Goal: Obtain resource: Obtain resource

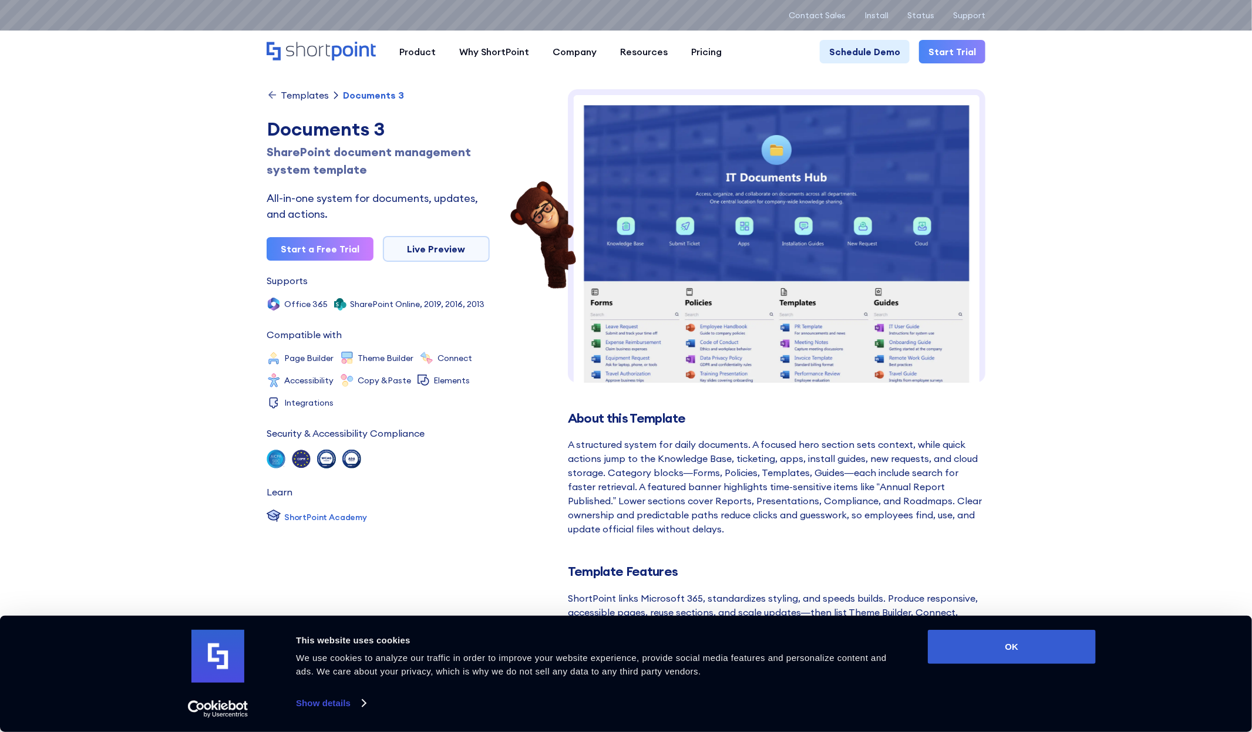
drag, startPoint x: 774, startPoint y: 241, endPoint x: 1030, endPoint y: 254, distance: 255.8
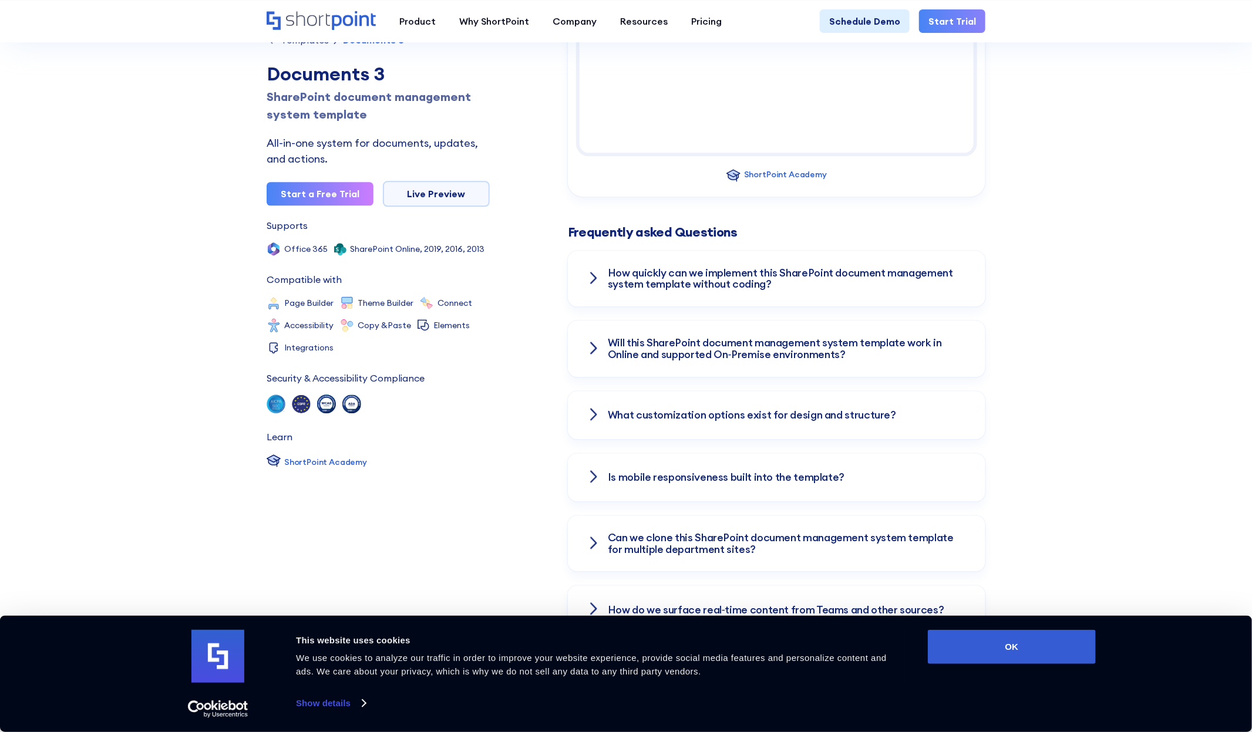
scroll to position [1468, 0]
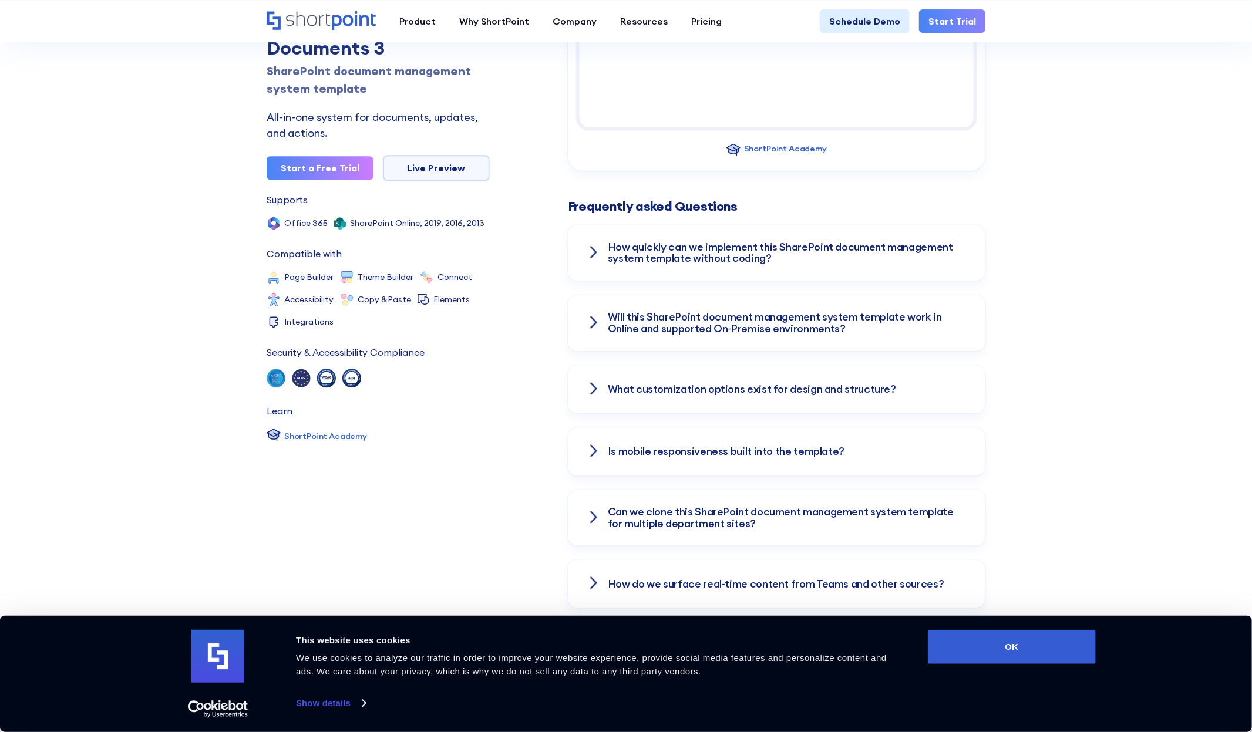
click at [595, 247] on icon at bounding box center [593, 252] width 5 height 11
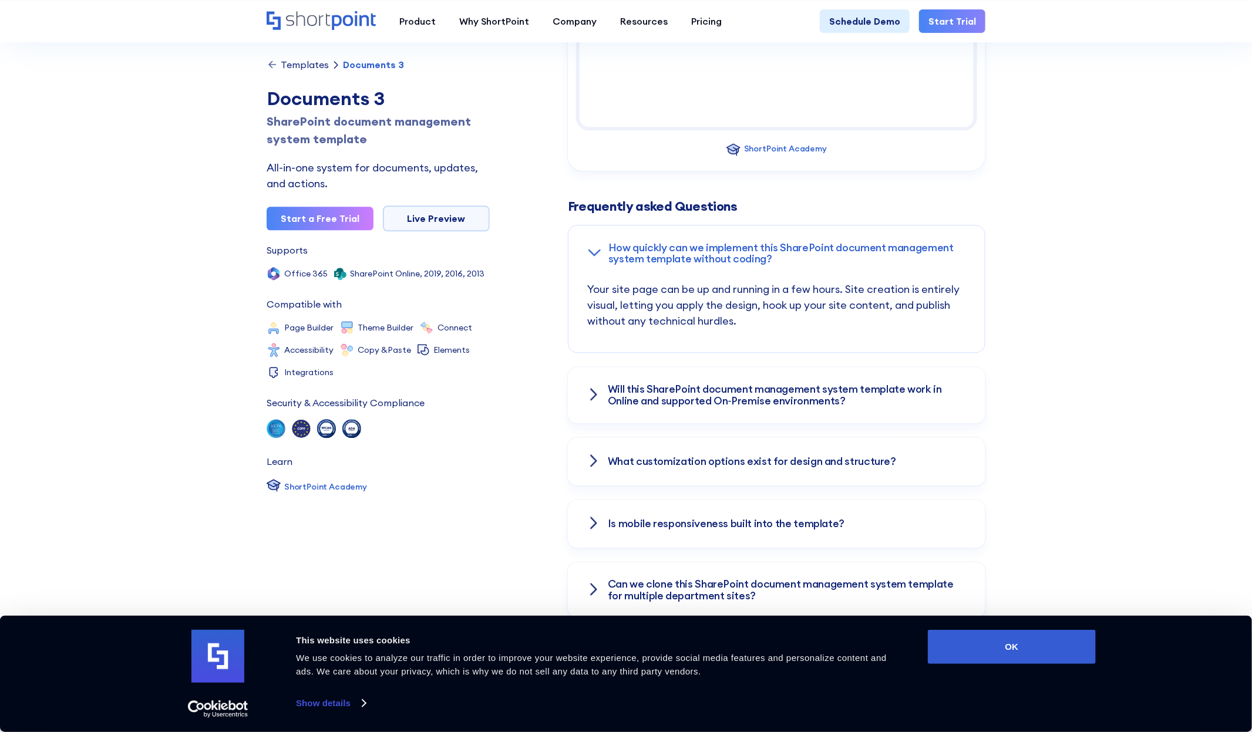
click at [590, 388] on icon at bounding box center [594, 395] width 14 height 14
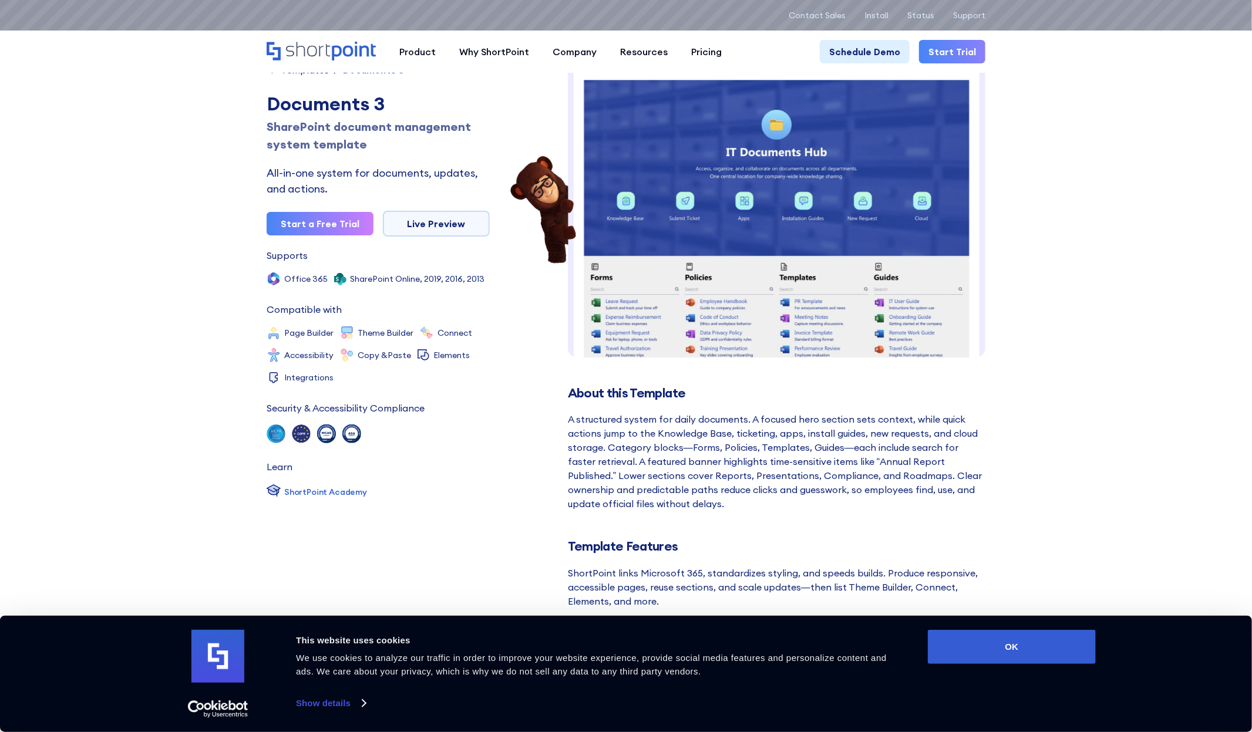
scroll to position [0, 0]
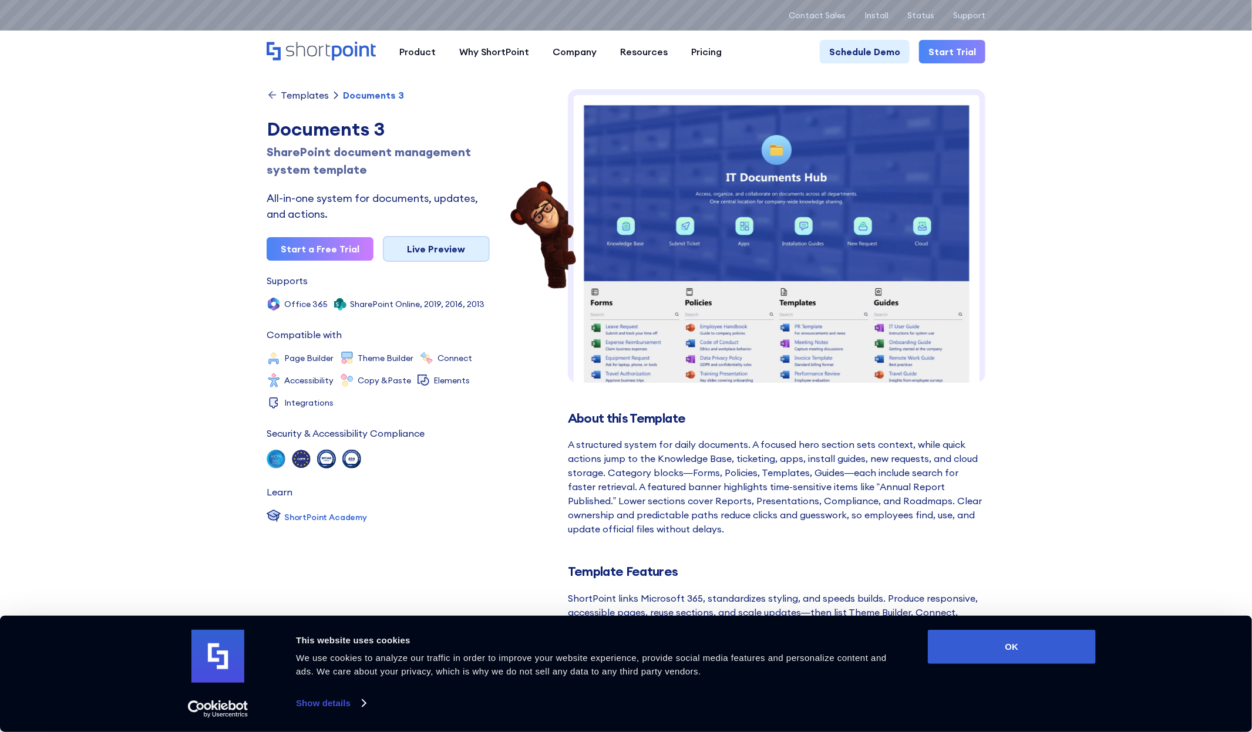
click at [447, 248] on link "Live Preview" at bounding box center [436, 249] width 107 height 26
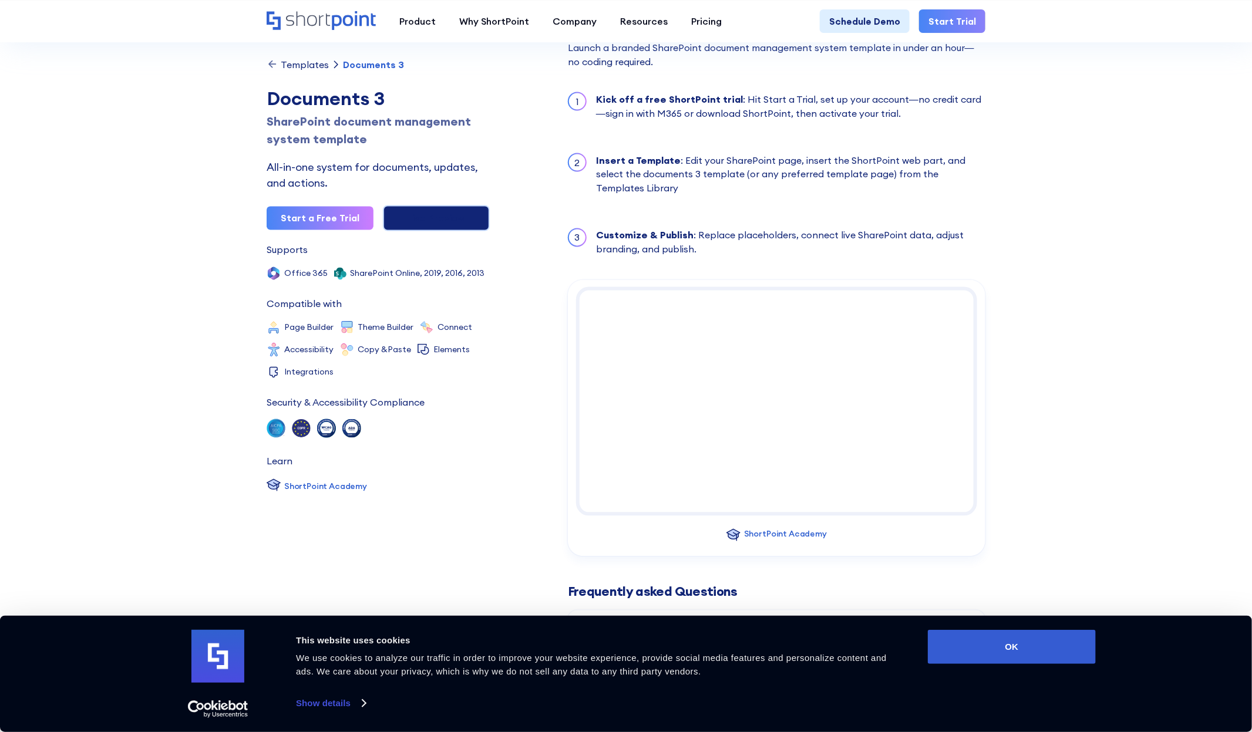
scroll to position [1175, 0]
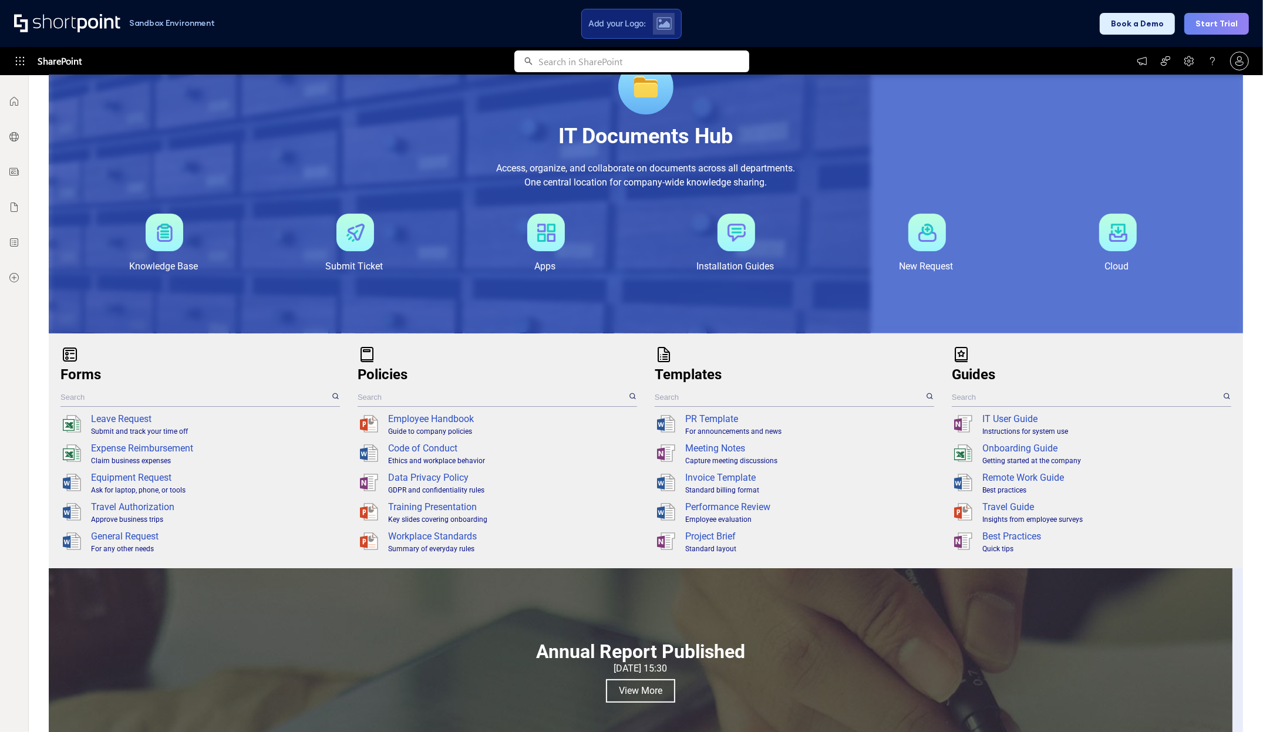
scroll to position [220, 0]
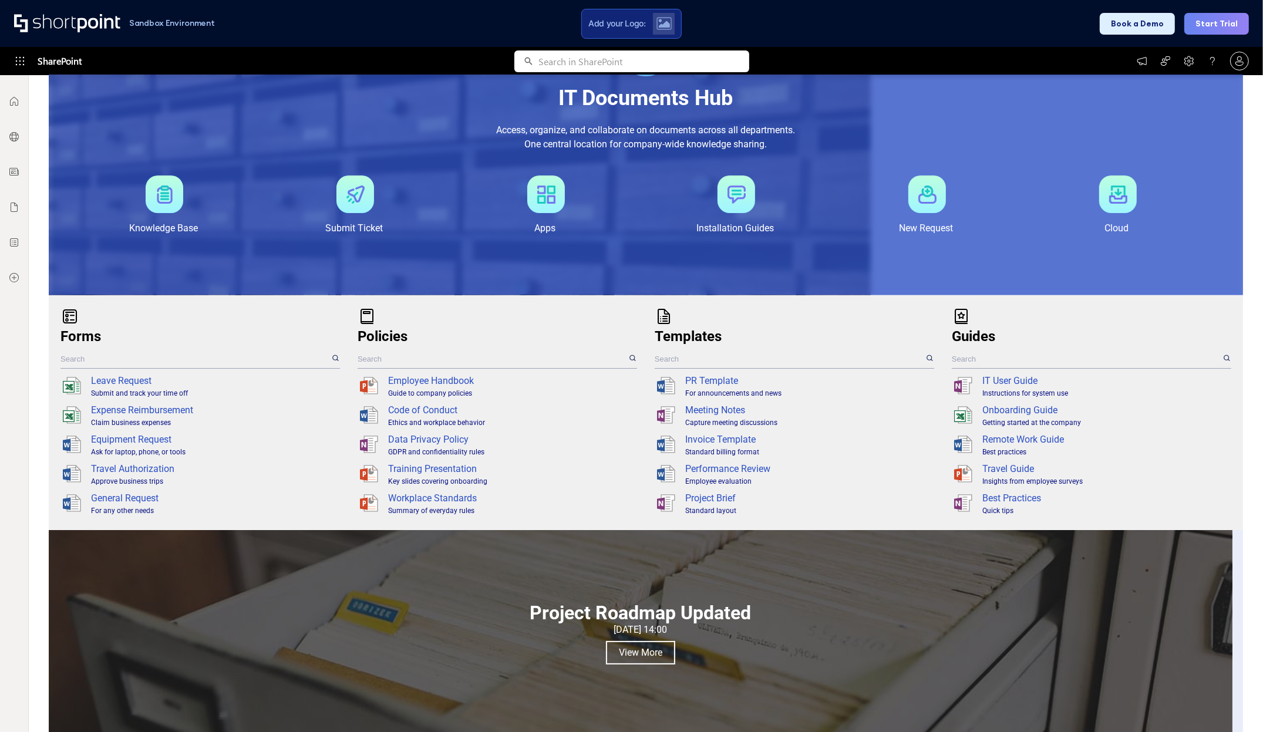
click at [100, 335] on span "Forms" at bounding box center [80, 336] width 41 height 16
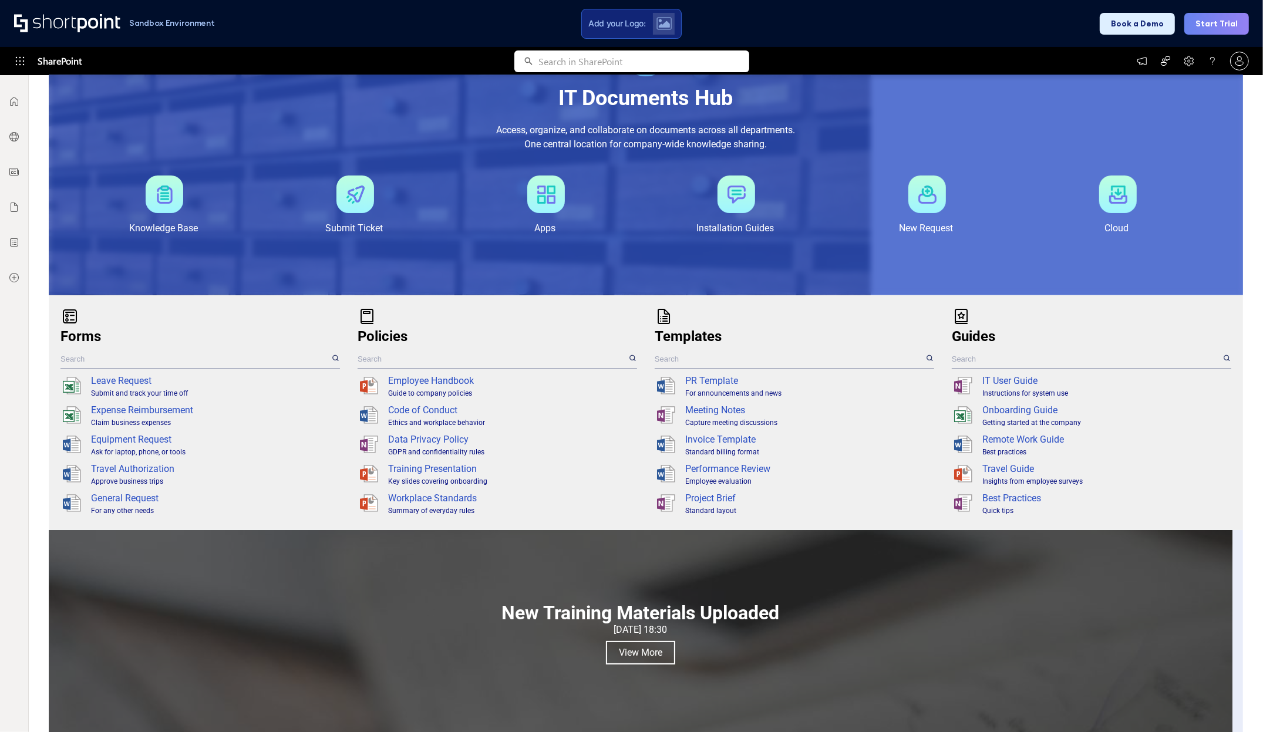
click at [103, 335] on div "Forms" at bounding box center [195, 336] width 270 height 21
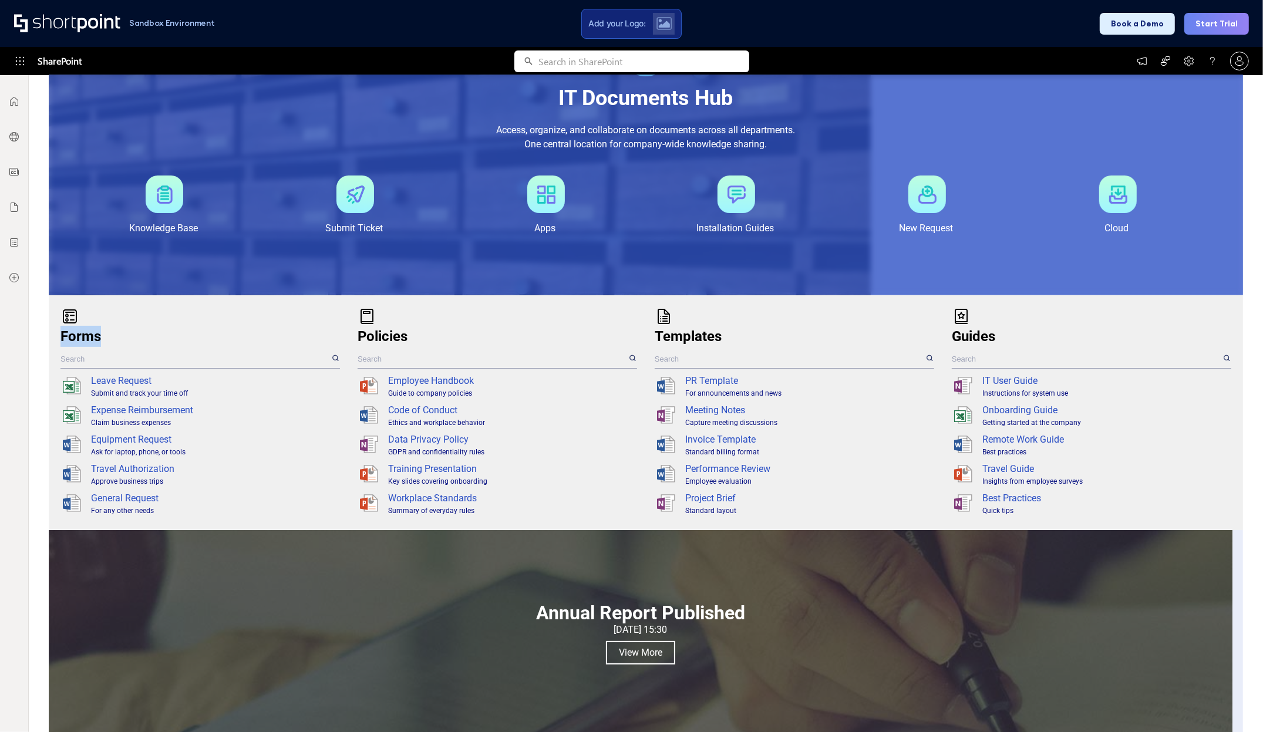
drag, startPoint x: 97, startPoint y: 335, endPoint x: 107, endPoint y: 318, distance: 20.3
click at [107, 318] on div "Forms .sp-xlst0{opacity:.4;fill:#231f20}.sp-xlst1{fill:#fff}.sp-xlst2,.sp-xlst3…" at bounding box center [200, 412] width 280 height 211
click at [112, 313] on div "Forms .sp-xlst0{opacity:.4;fill:#231f20}.sp-xlst1{fill:#fff}.sp-xlst2,.sp-xlst3…" at bounding box center [200, 412] width 280 height 211
click at [101, 357] on input "text" at bounding box center [195, 359] width 270 height 18
click at [282, 326] on div "Forms" at bounding box center [195, 336] width 270 height 21
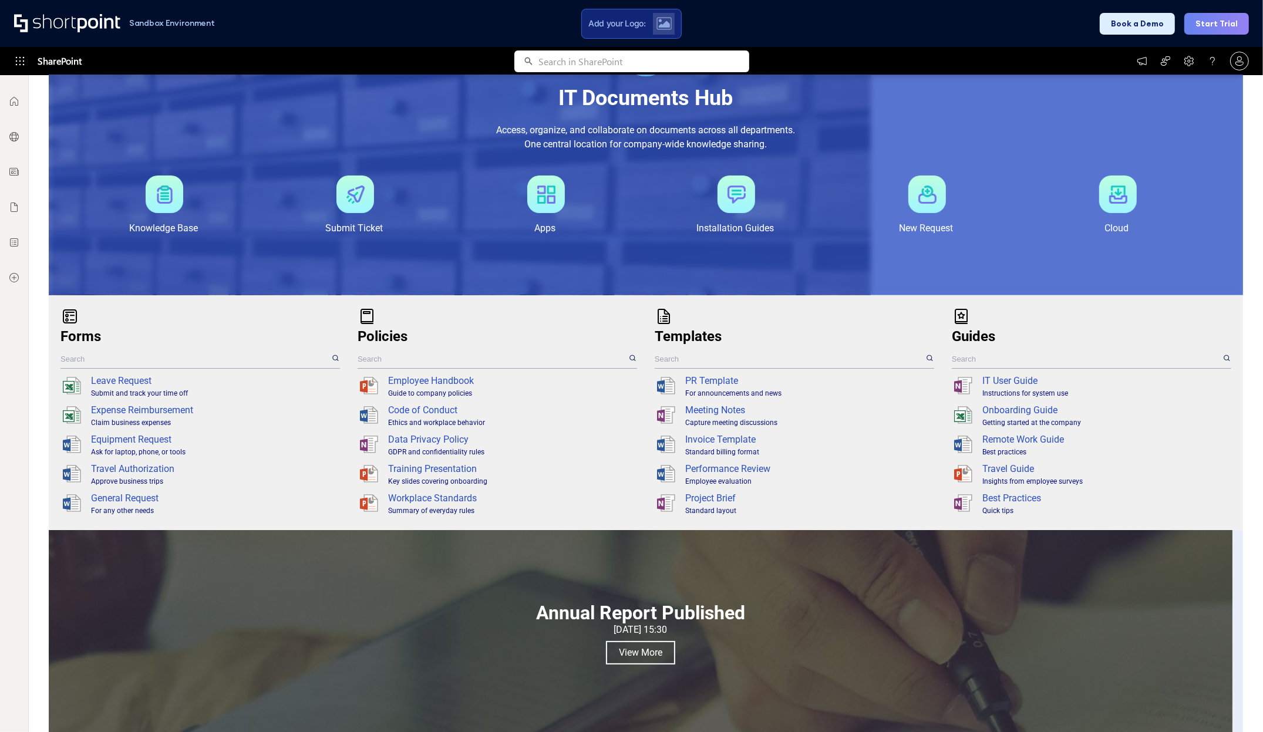
click at [1110, 319] on div "Guides .sp-onst1{fill:#fff}.sp-onst2{fill:#999}.sp-onst5{enable-background:new}…" at bounding box center [1092, 412] width 280 height 211
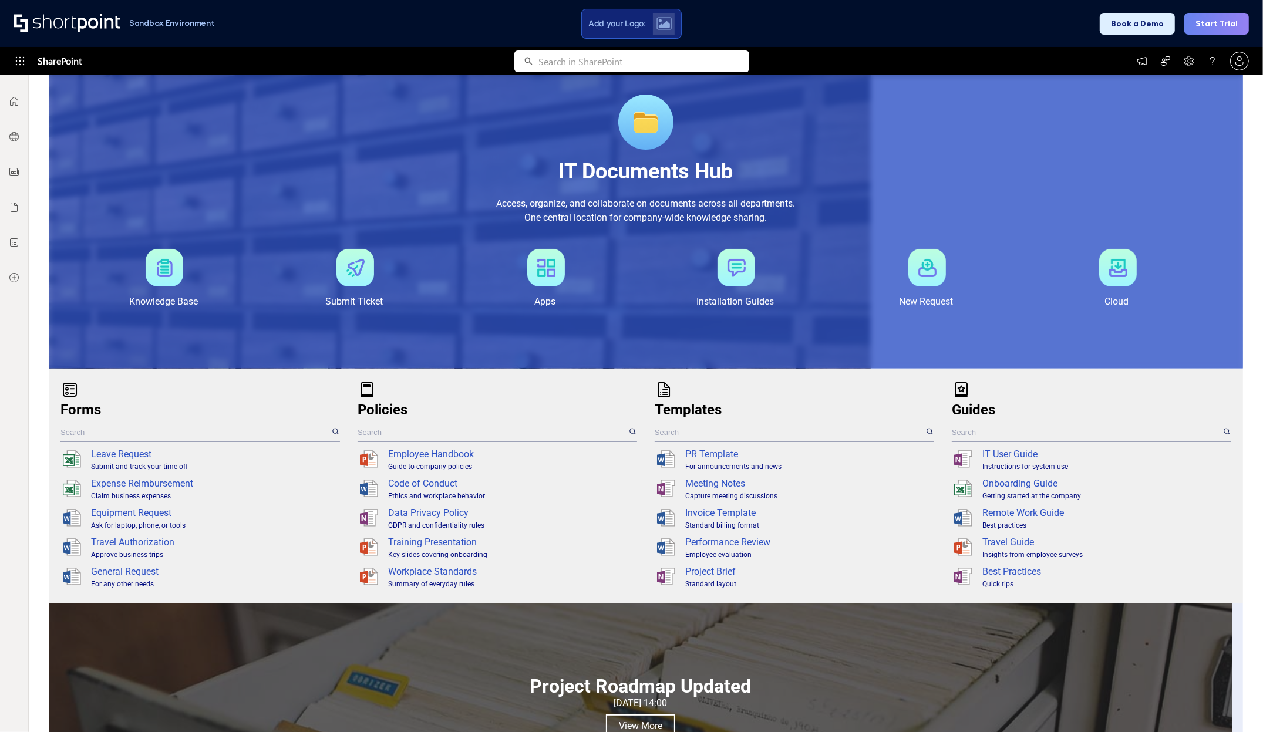
scroll to position [0, 0]
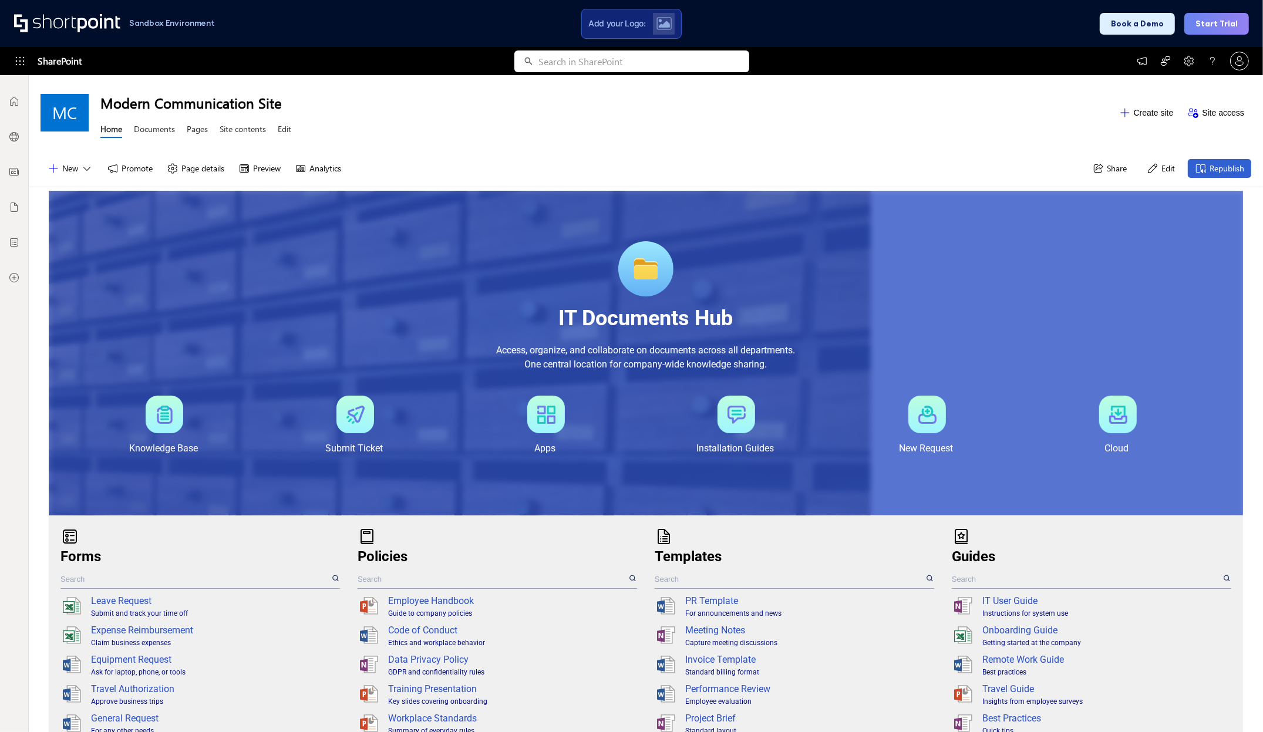
click at [649, 257] on div at bounding box center [645, 268] width 55 height 55
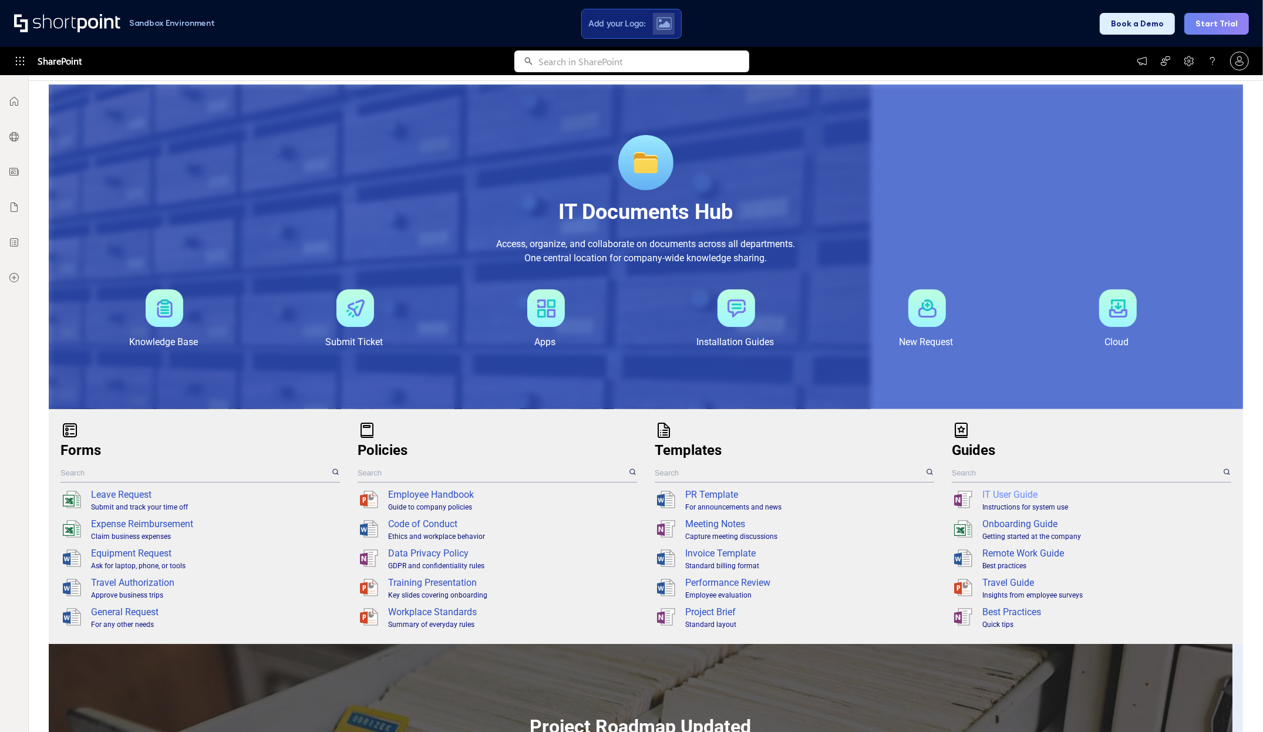
scroll to position [73, 0]
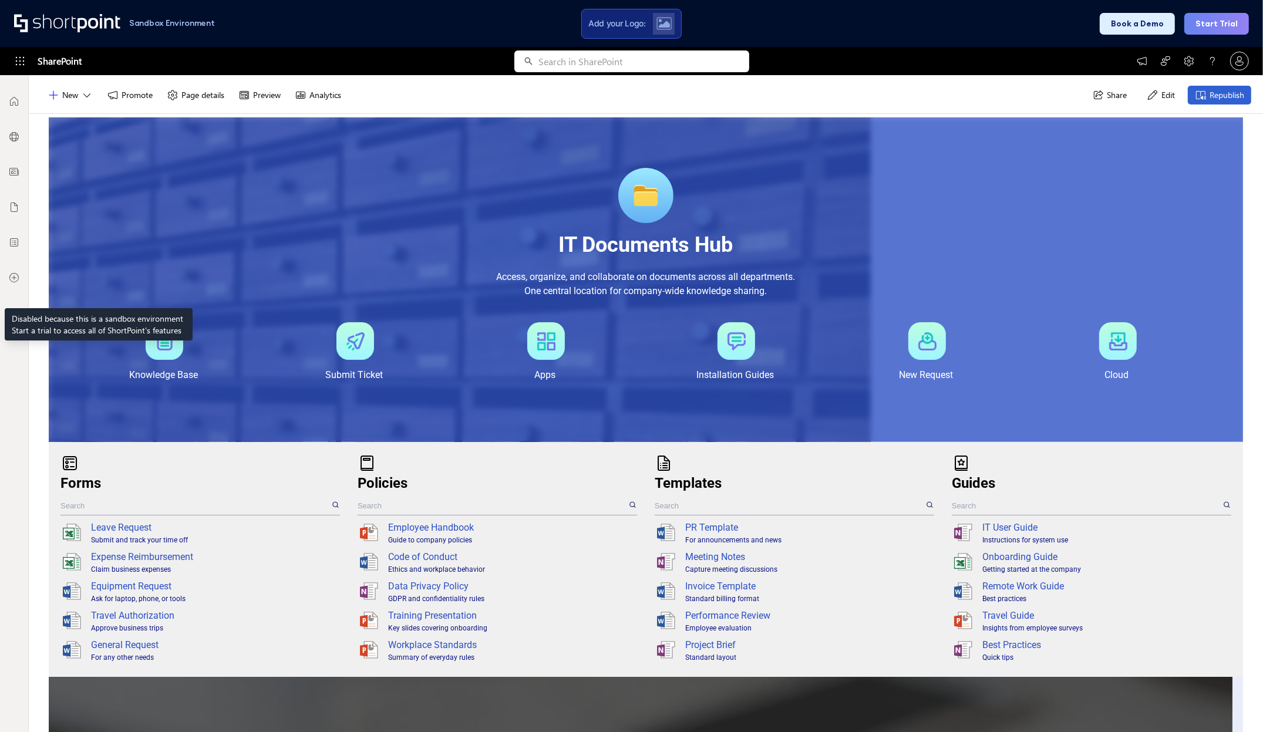
click at [14, 279] on icon at bounding box center [14, 278] width 12 height 12
